Goal: Information Seeking & Learning: Learn about a topic

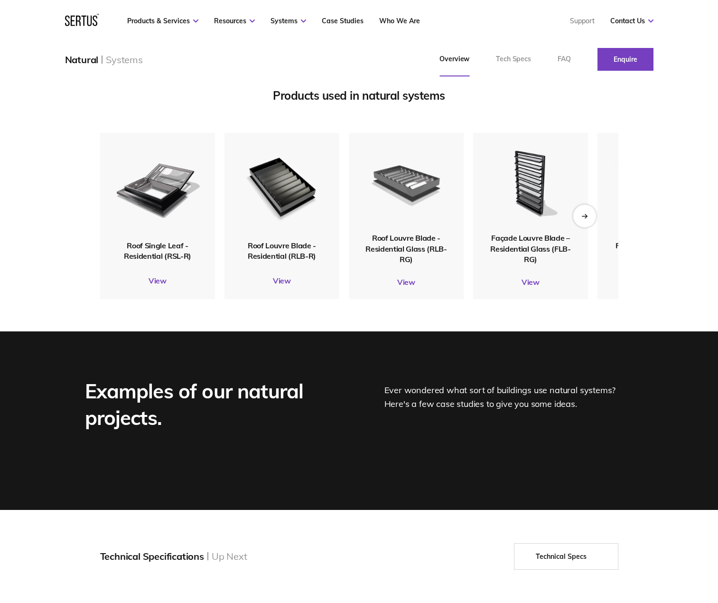
scroll to position [1186, 0]
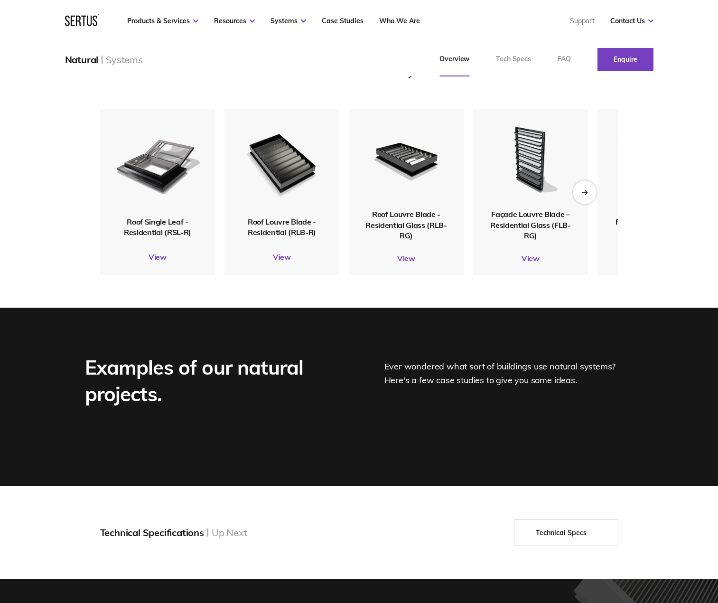
click at [588, 189] on div "Next slide" at bounding box center [584, 191] width 23 height 23
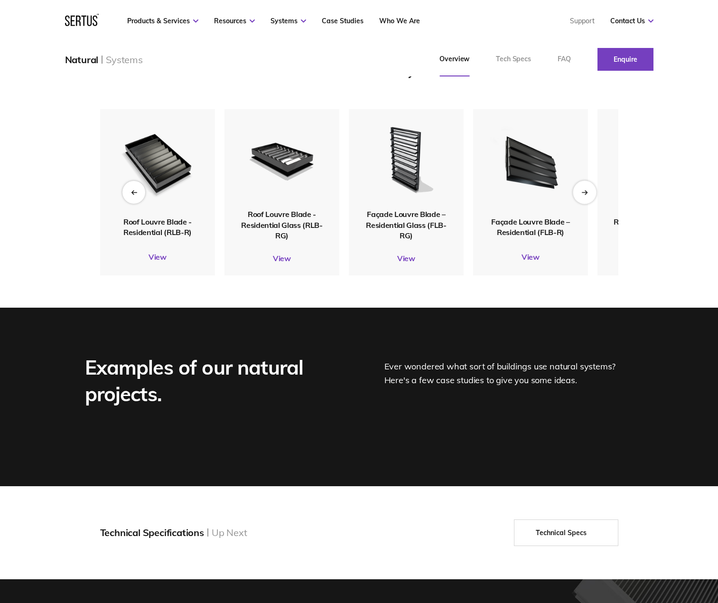
click at [588, 189] on div "Next slide" at bounding box center [584, 191] width 23 height 23
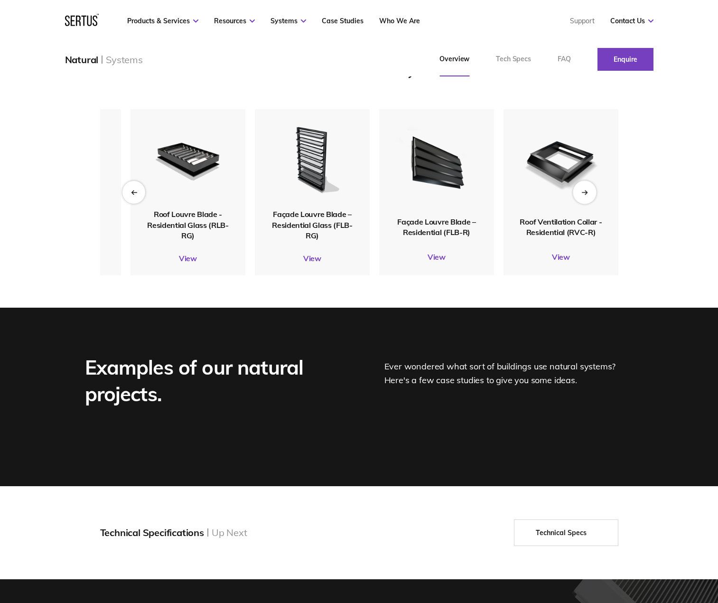
click at [588, 189] on div "Next slide" at bounding box center [584, 191] width 23 height 23
click at [137, 191] on icon "Previous slide" at bounding box center [133, 191] width 6 height 5
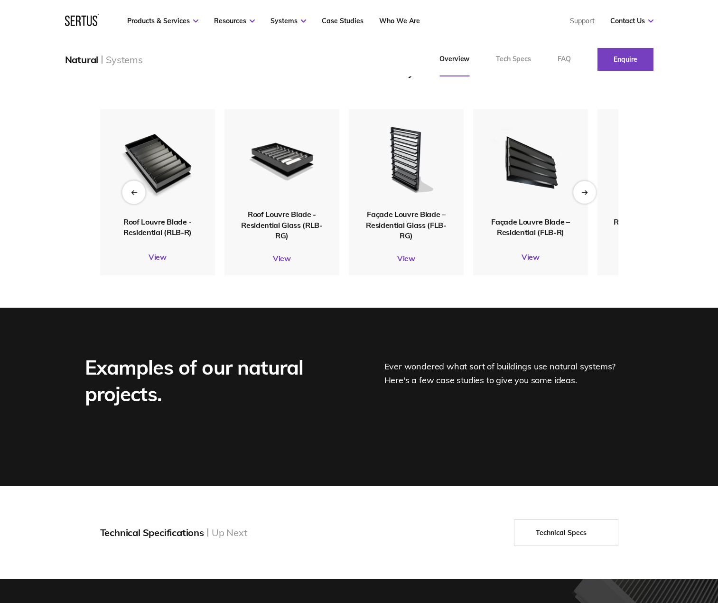
click at [137, 191] on icon "Previous slide" at bounding box center [133, 191] width 6 height 5
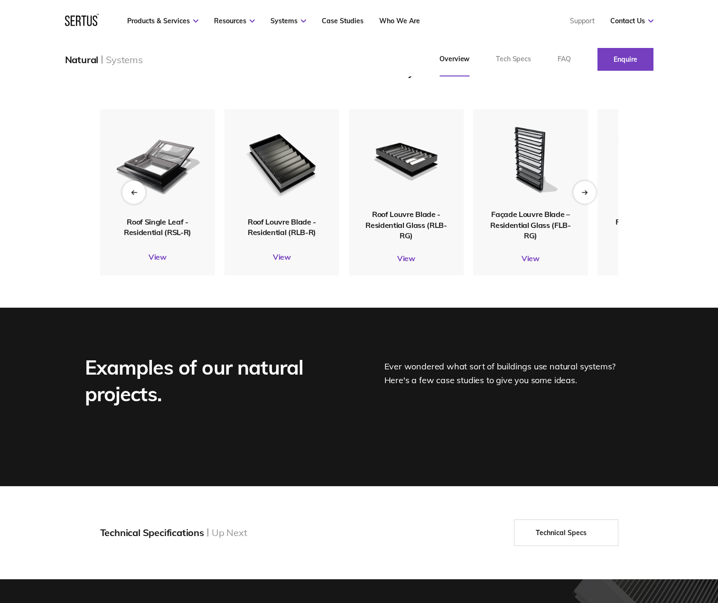
click at [137, 191] on icon "Previous slide" at bounding box center [133, 191] width 6 height 5
click at [285, 172] on img at bounding box center [281, 162] width 93 height 109
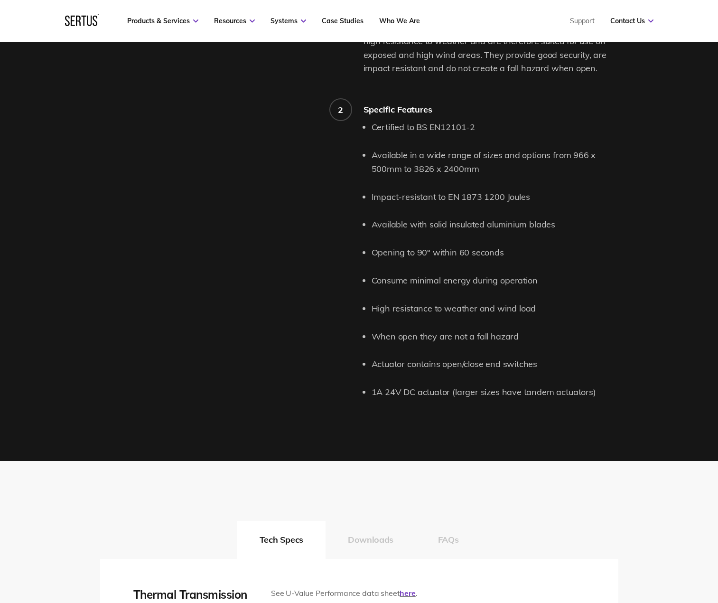
scroll to position [949, 0]
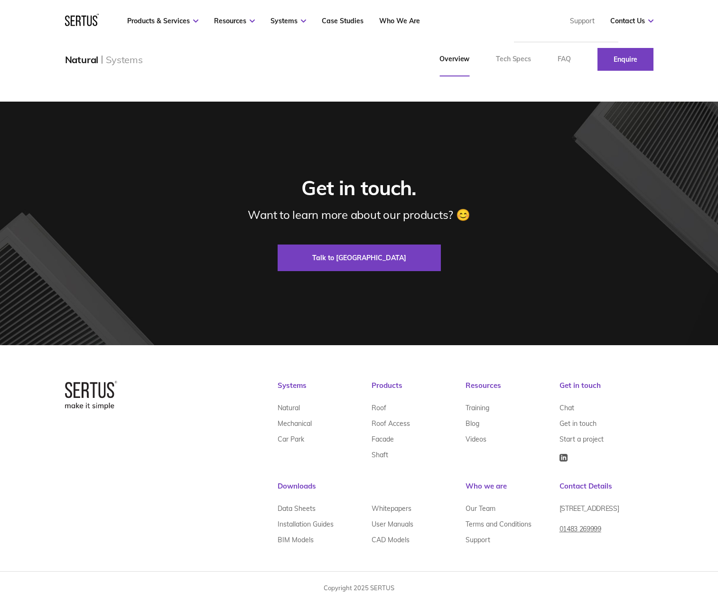
scroll to position [1666, 0]
